Goal: Transaction & Acquisition: Purchase product/service

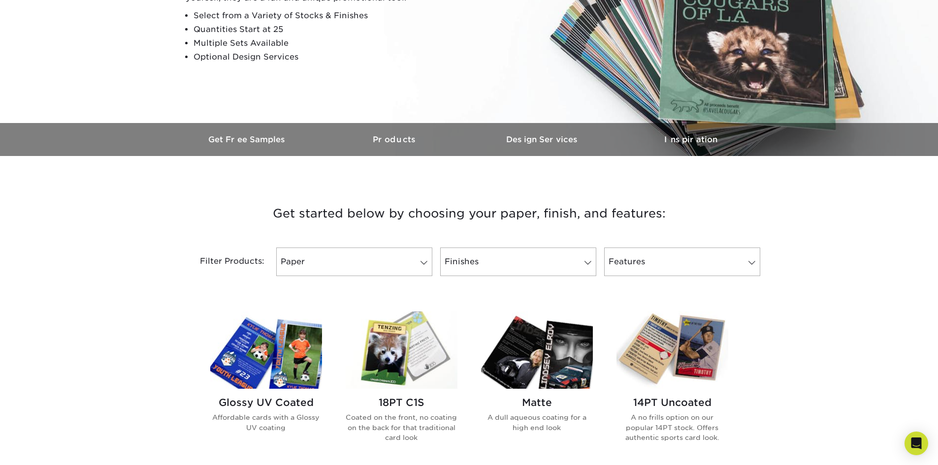
scroll to position [197, 0]
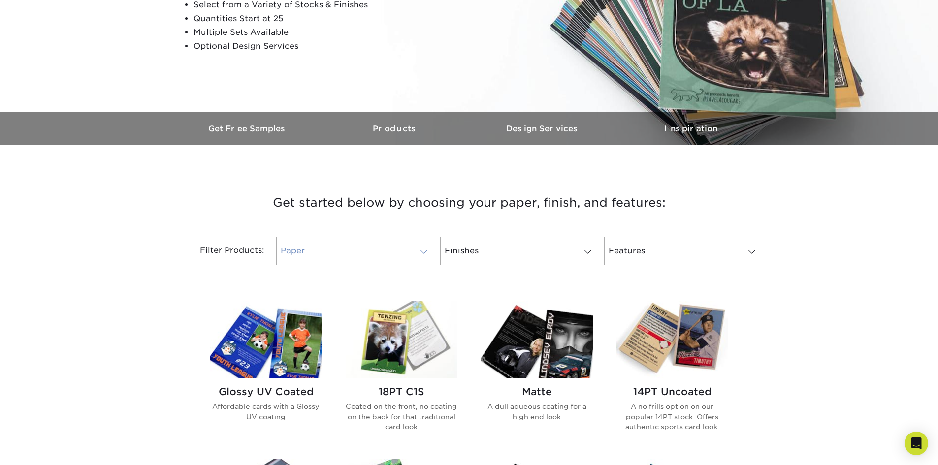
click at [428, 248] on link "Paper" at bounding box center [354, 251] width 156 height 29
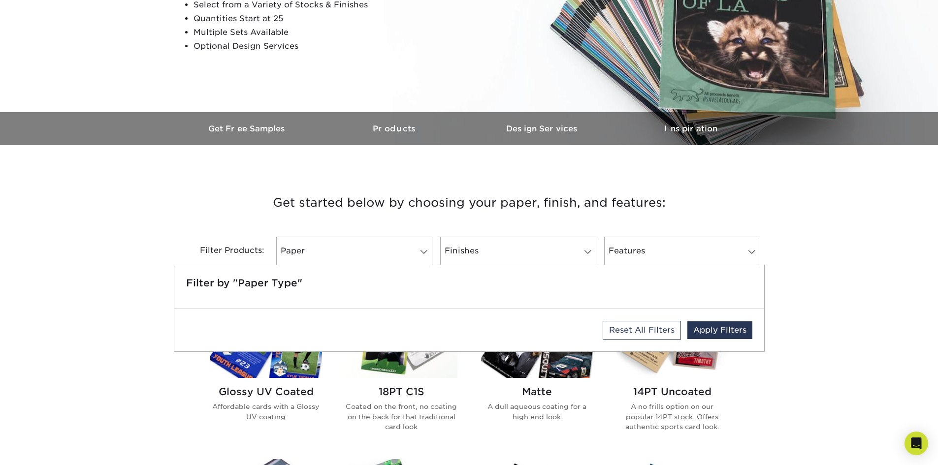
drag, startPoint x: 426, startPoint y: 176, endPoint x: 442, endPoint y: 198, distance: 26.8
click at [426, 176] on div "Get started below by choosing your paper, finish, and features: Filtered Matche…" at bounding box center [469, 229] width 591 height 120
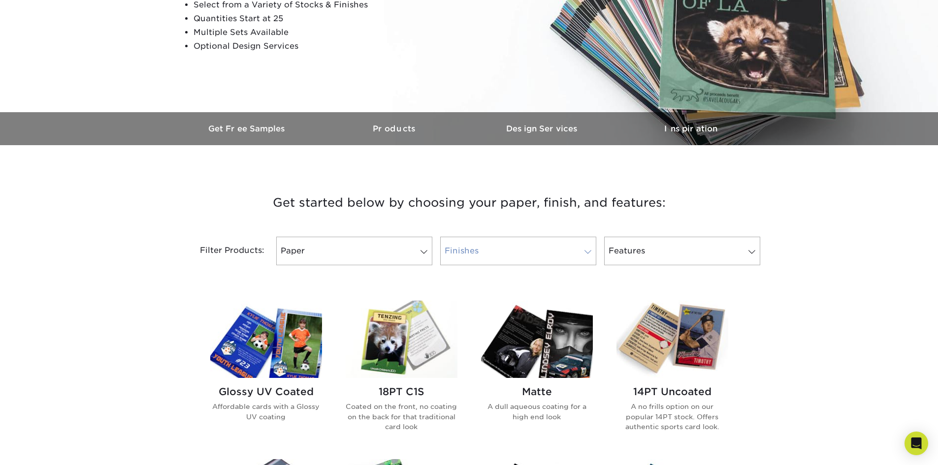
click at [499, 240] on link "Finishes" at bounding box center [518, 251] width 156 height 29
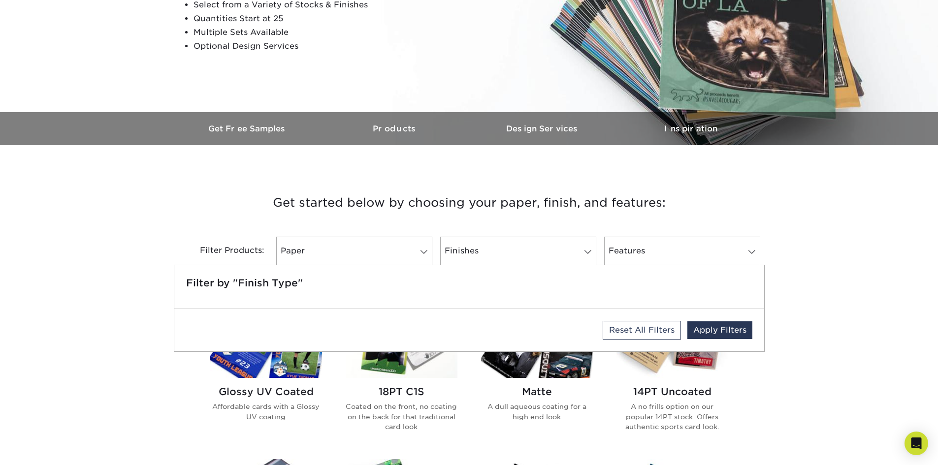
click at [495, 181] on h3 "Get started below by choosing your paper, finish, and features:" at bounding box center [469, 203] width 576 height 44
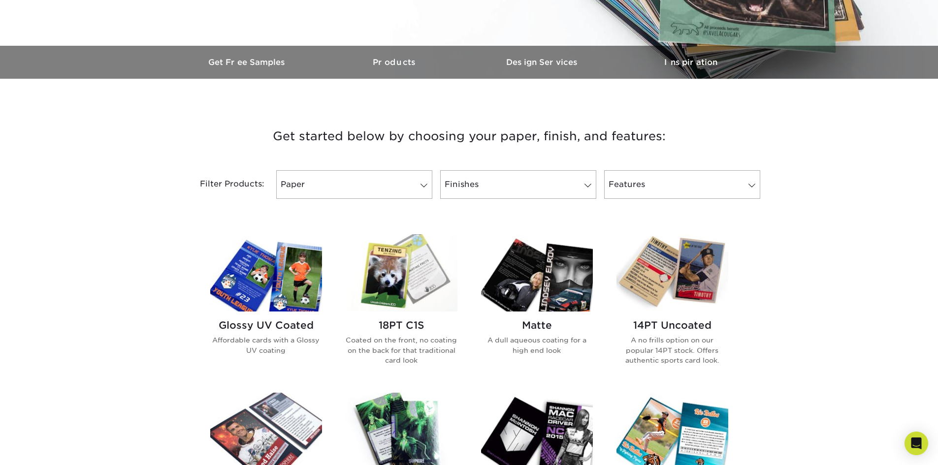
scroll to position [246, 0]
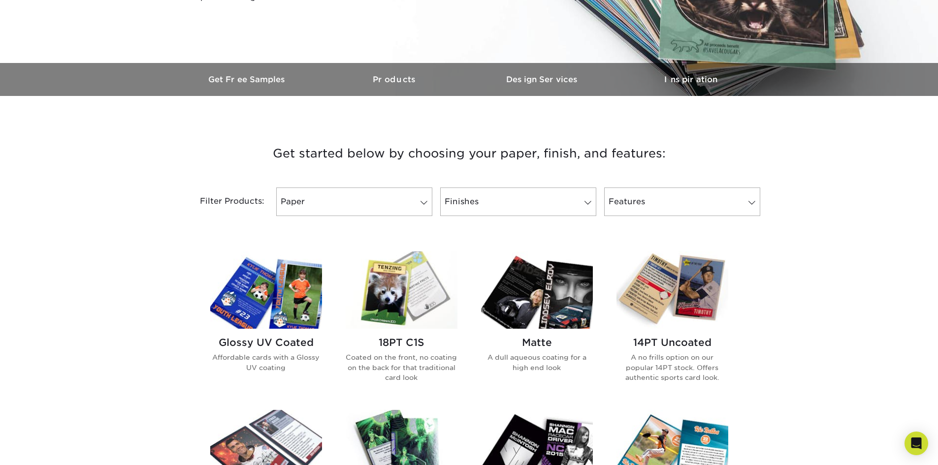
click at [426, 290] on img at bounding box center [402, 290] width 112 height 77
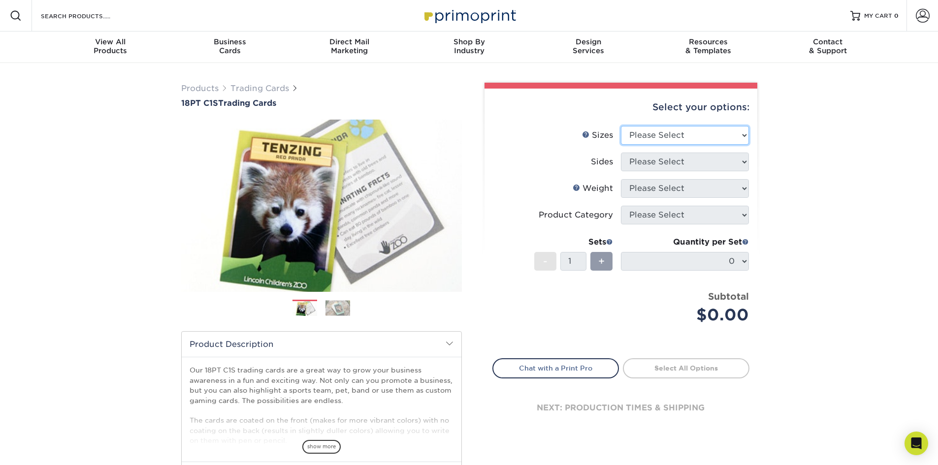
click at [745, 134] on select "Please Select 2.5" x 3.5"" at bounding box center [685, 135] width 128 height 19
select select "2.50x3.50"
click at [621, 126] on select "Please Select 2.5" x 3.5"" at bounding box center [685, 135] width 128 height 19
click at [737, 167] on select "Please Select Print Both Sides Print Front Only" at bounding box center [685, 162] width 128 height 19
select select "13abbda7-1d64-4f25-8bb2-c179b224825d"
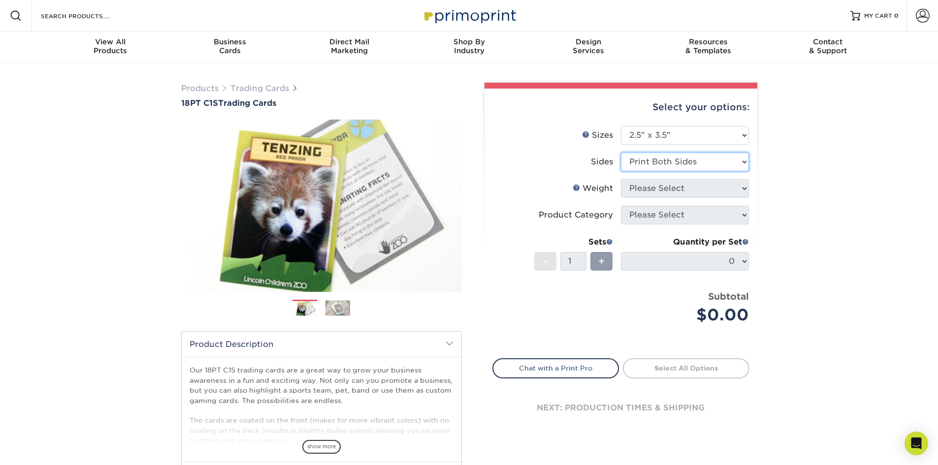
click at [621, 153] on select "Please Select Print Both Sides Print Front Only" at bounding box center [685, 162] width 128 height 19
click at [715, 191] on select "Please Select 18PT C1S" at bounding box center [685, 188] width 128 height 19
select select "18PTC1S"
click at [621, 179] on select "Please Select 18PT C1S" at bounding box center [685, 188] width 128 height 19
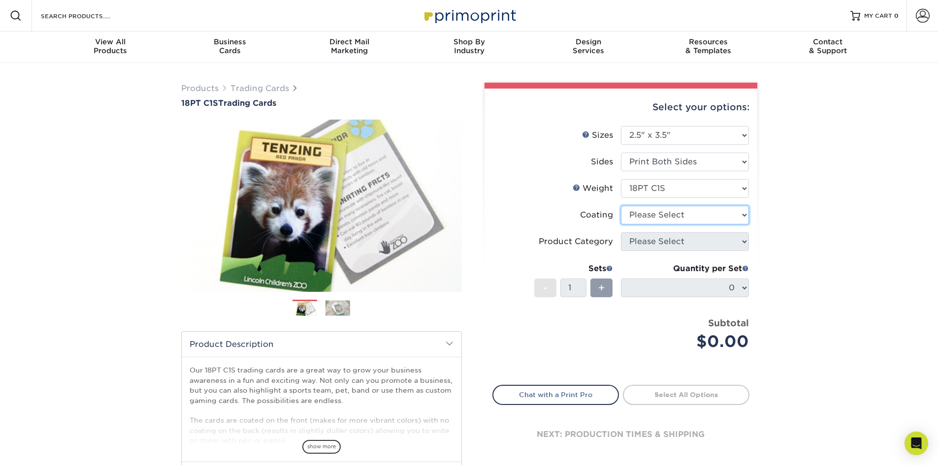
click at [732, 219] on select at bounding box center [685, 215] width 128 height 19
select select "1e8116af-acfc-44b1-83dc-8181aa338834"
click at [621, 206] on select at bounding box center [685, 215] width 128 height 19
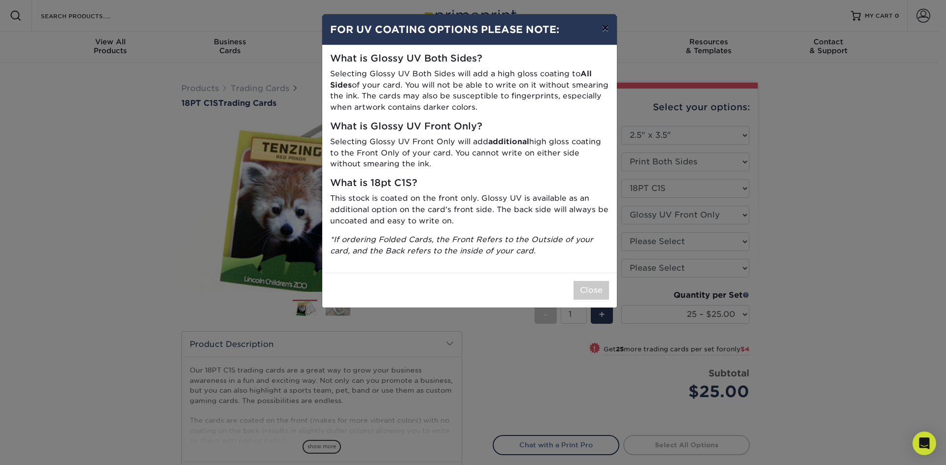
click at [603, 30] on button "×" at bounding box center [604, 28] width 23 height 28
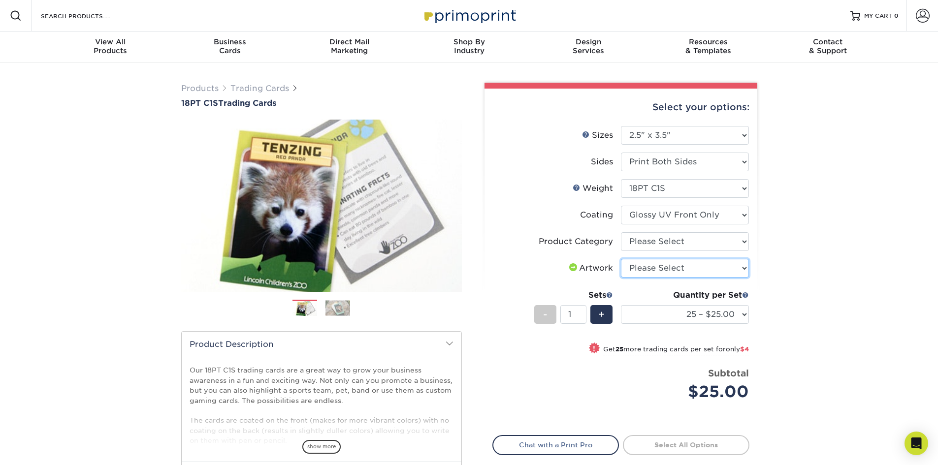
click at [694, 267] on select "Please Select I will upload files I need a design - $100" at bounding box center [685, 268] width 128 height 19
select select "upload"
click at [621, 259] on select "Please Select I will upload files I need a design - $100" at bounding box center [685, 268] width 128 height 19
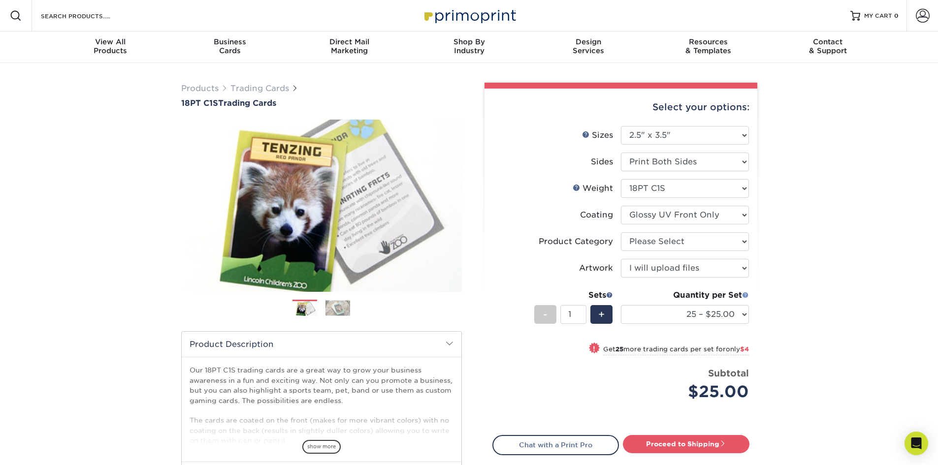
click at [746, 296] on span at bounding box center [745, 295] width 7 height 7
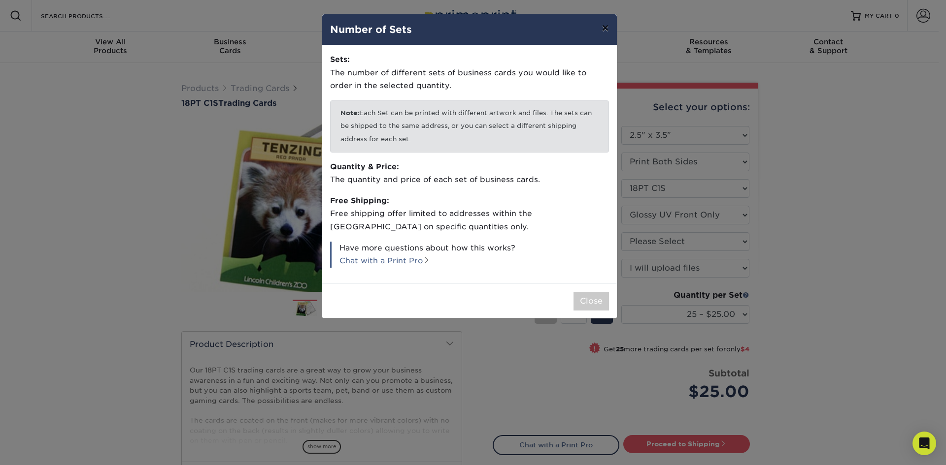
click at [603, 27] on button "×" at bounding box center [604, 28] width 23 height 28
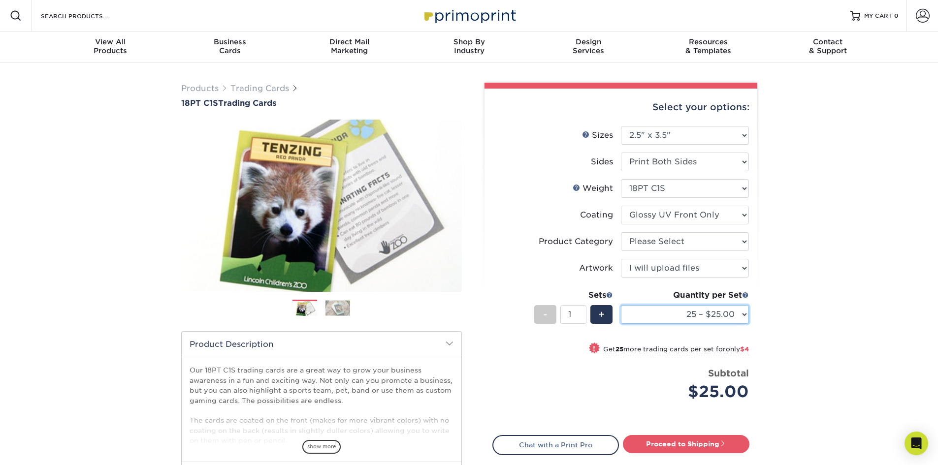
click at [745, 314] on select "25 – $25.00 50 – $29.00 75 – $37.00 100 – $41.00 250 – $48.00 500 – $58.00 1000…" at bounding box center [685, 314] width 128 height 19
select select "500 – $58.00"
click at [621, 305] on select "25 – $25.00 50 – $29.00 75 – $37.00 100 – $41.00 250 – $48.00 500 – $58.00 1000…" at bounding box center [685, 314] width 128 height 19
click at [604, 312] on span "+" at bounding box center [601, 314] width 6 height 15
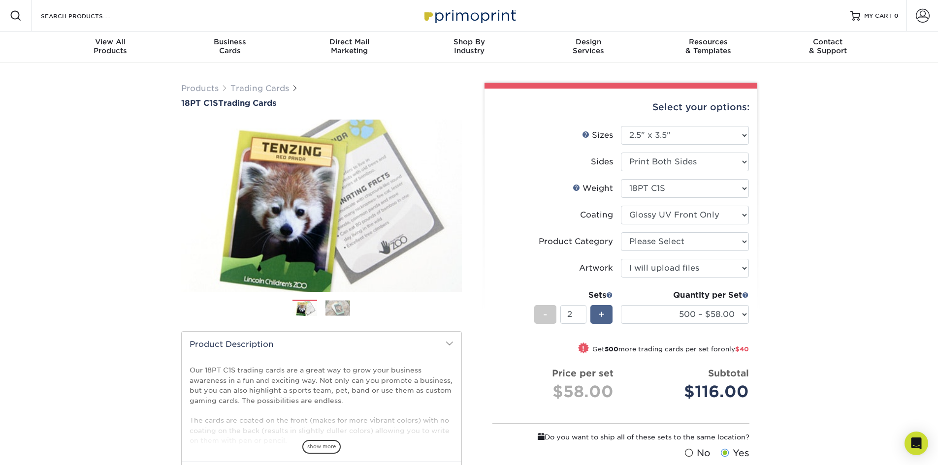
click at [604, 312] on span "+" at bounding box center [601, 314] width 6 height 15
click at [538, 315] on div "-" at bounding box center [545, 314] width 22 height 19
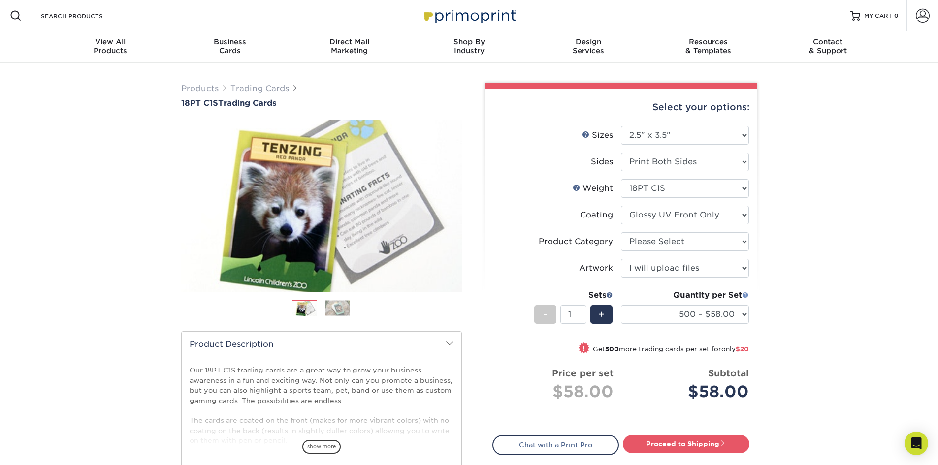
click at [747, 294] on span at bounding box center [745, 295] width 7 height 7
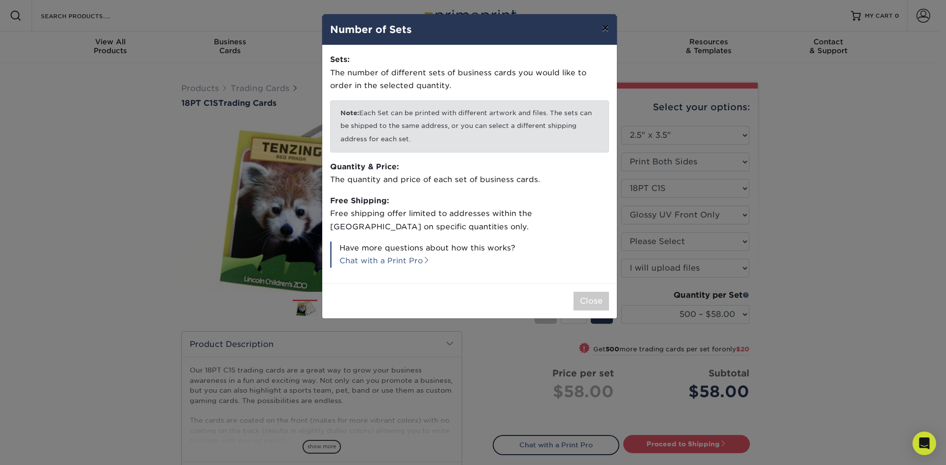
click at [604, 29] on button "×" at bounding box center [604, 28] width 23 height 28
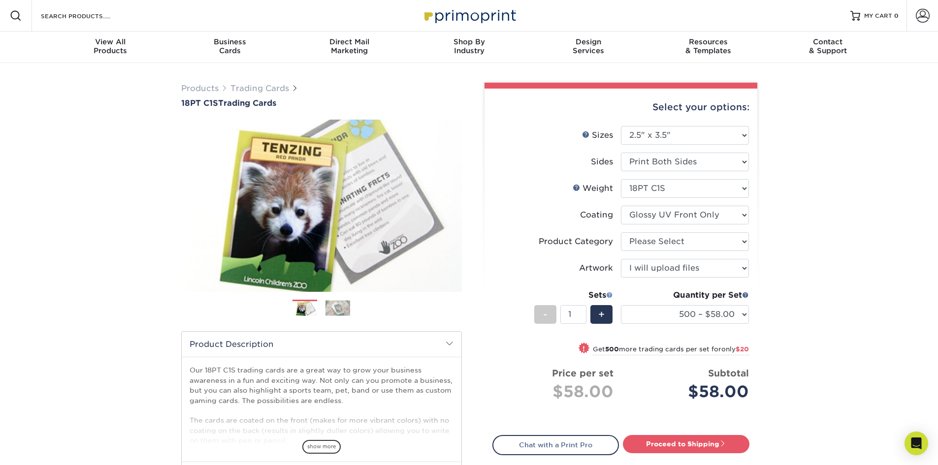
click at [610, 295] on span at bounding box center [609, 295] width 7 height 7
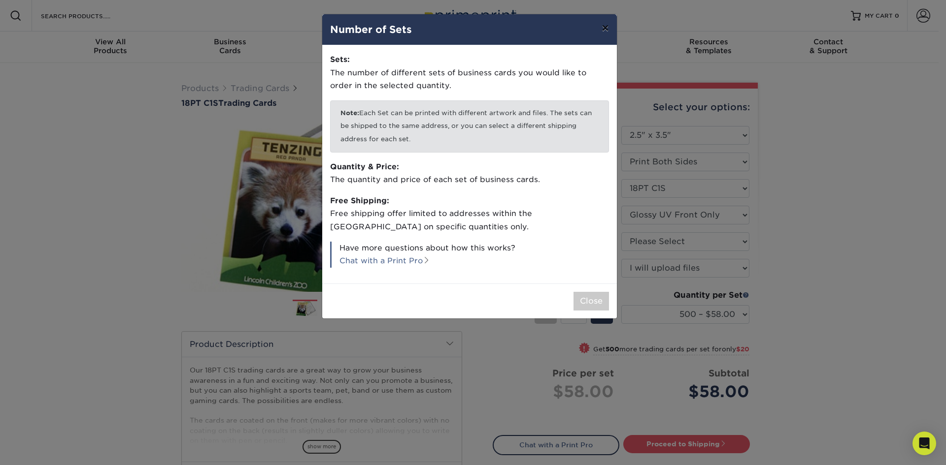
click at [609, 34] on button "×" at bounding box center [604, 28] width 23 height 28
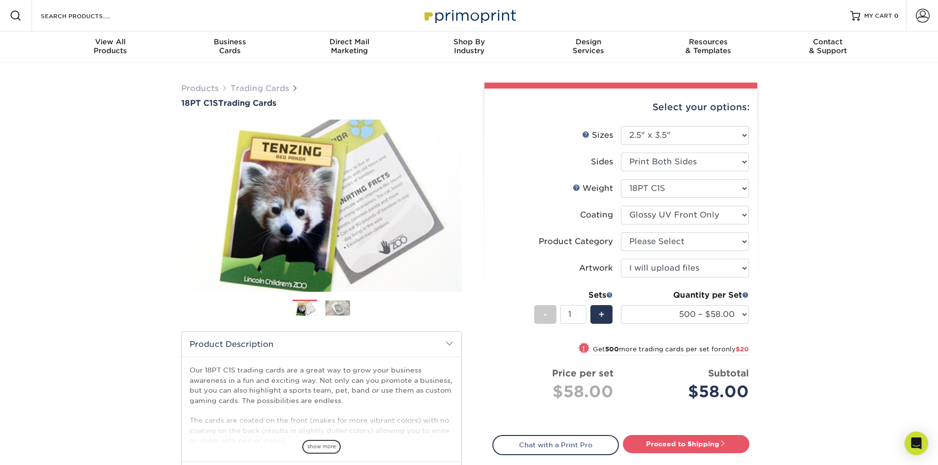
scroll to position [49, 0]
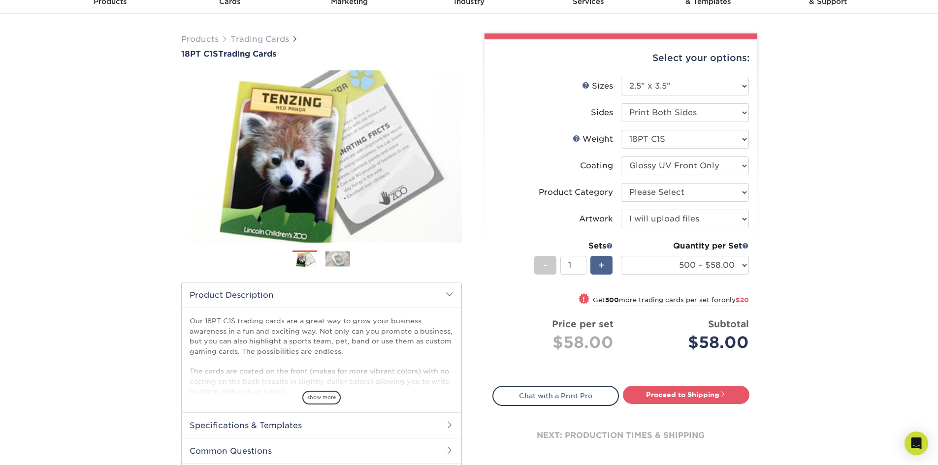
click at [607, 266] on div "+" at bounding box center [601, 265] width 22 height 19
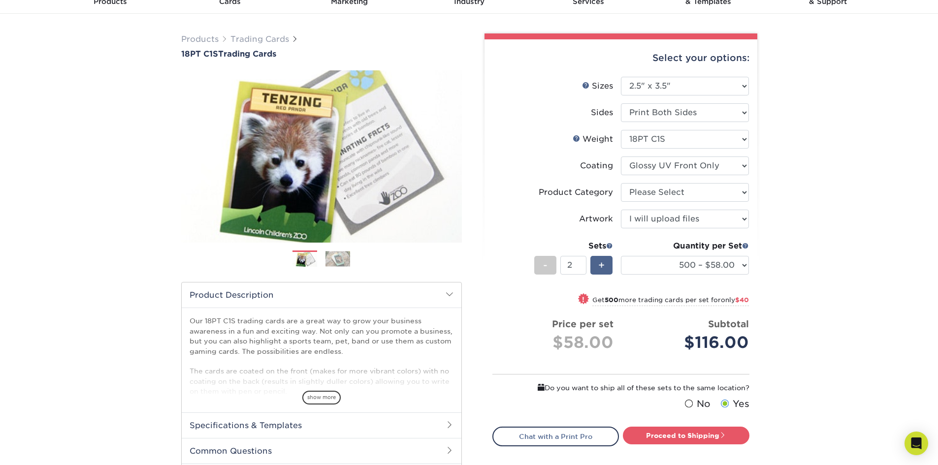
click at [607, 266] on div "+" at bounding box center [601, 265] width 22 height 19
type input "6"
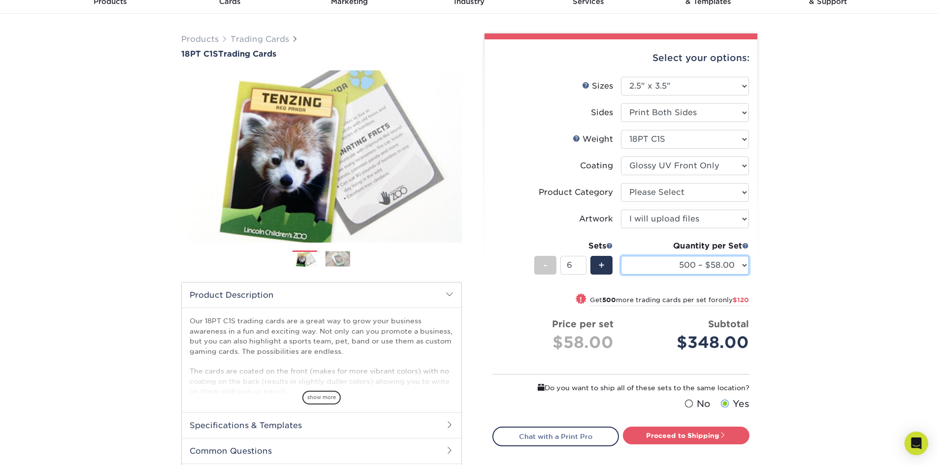
click at [745, 265] on select "25 – $25.00 50 – $29.00 75 – $37.00 100 – $41.00 250 – $48.00 500 – $58.00 1000…" at bounding box center [685, 265] width 128 height 19
select select "100 – $41.00"
click at [621, 256] on select "25 – $25.00 50 – $29.00 75 – $37.00 100 – $41.00 250 – $48.00 500 – $58.00 1000…" at bounding box center [685, 265] width 128 height 19
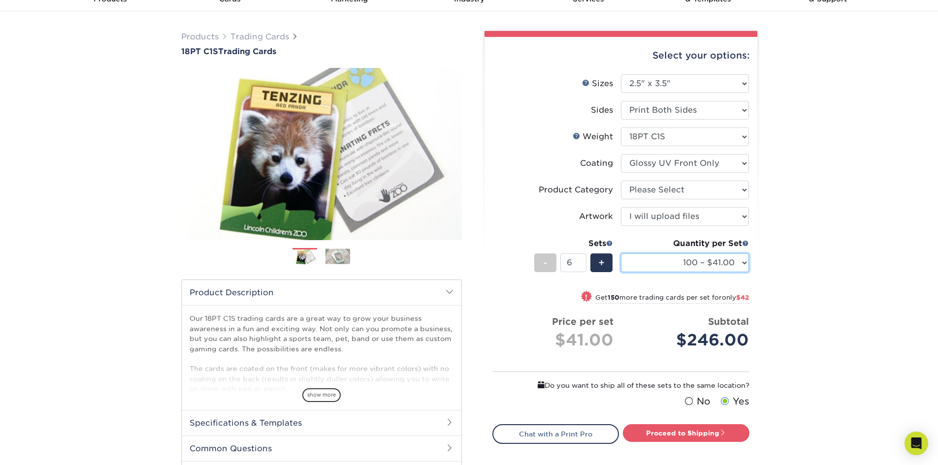
scroll to position [0, 0]
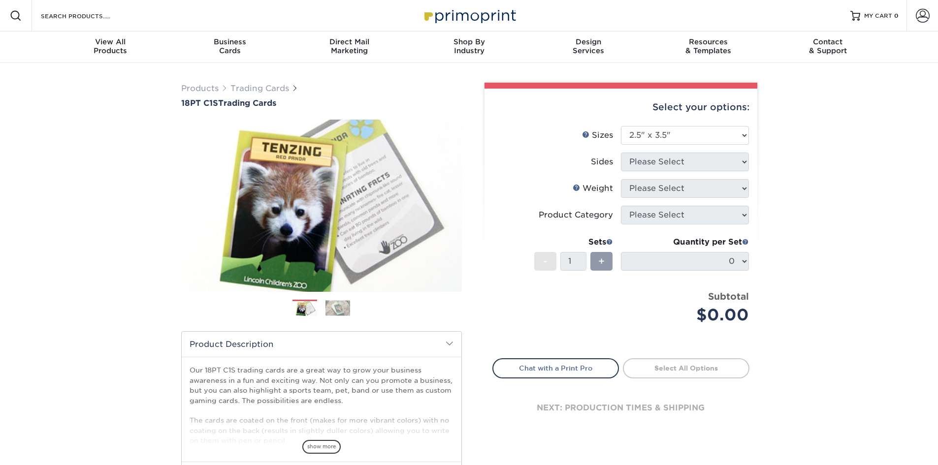
select select "2.50x3.50"
